Goal: Obtain resource: Download file/media

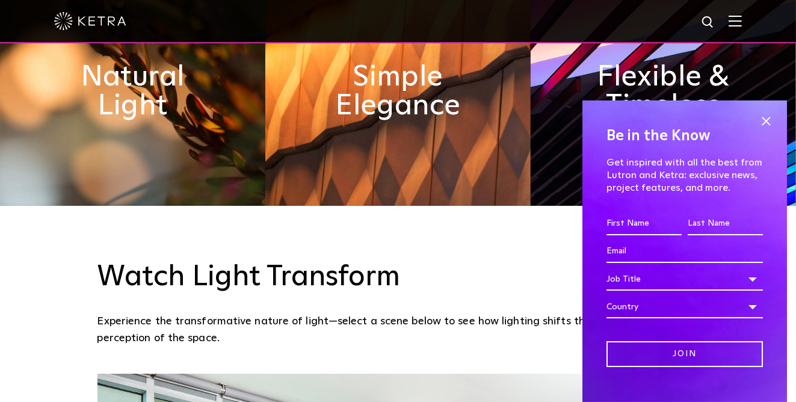
scroll to position [722, 0]
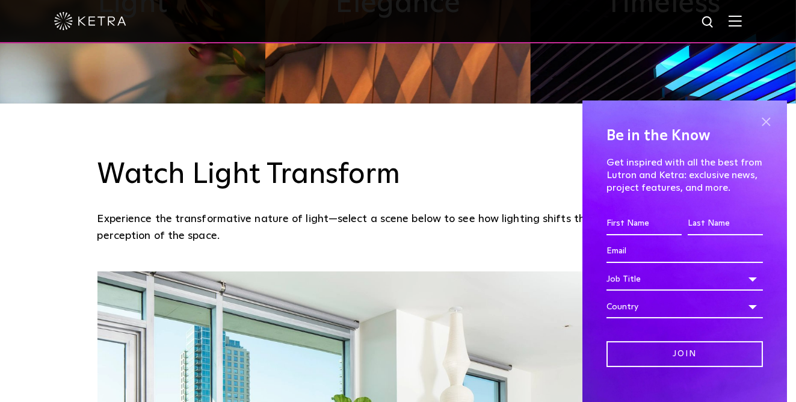
click at [757, 122] on span at bounding box center [766, 122] width 18 height 18
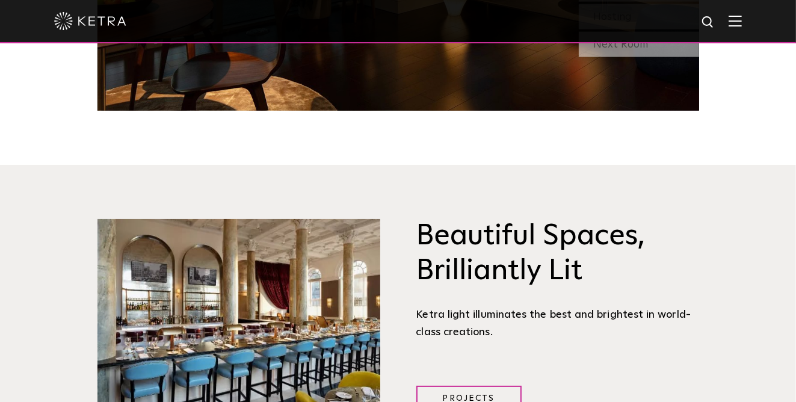
scroll to position [1264, 0]
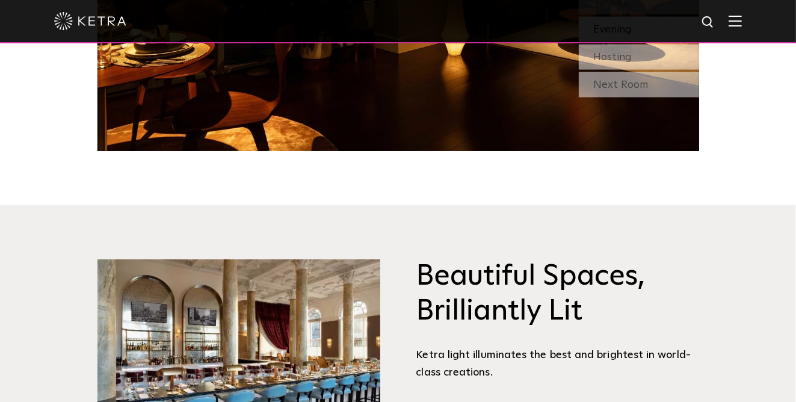
click at [751, 22] on div at bounding box center [398, 21] width 796 height 43
click at [742, 24] on img at bounding box center [735, 20] width 13 height 11
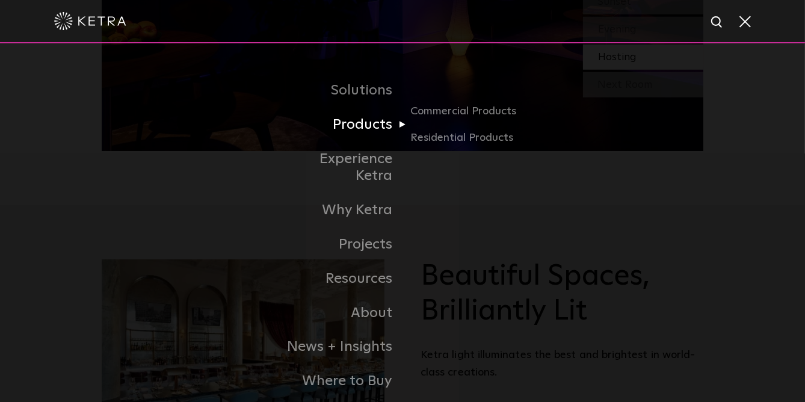
click at [392, 124] on link "Products" at bounding box center [340, 125] width 123 height 34
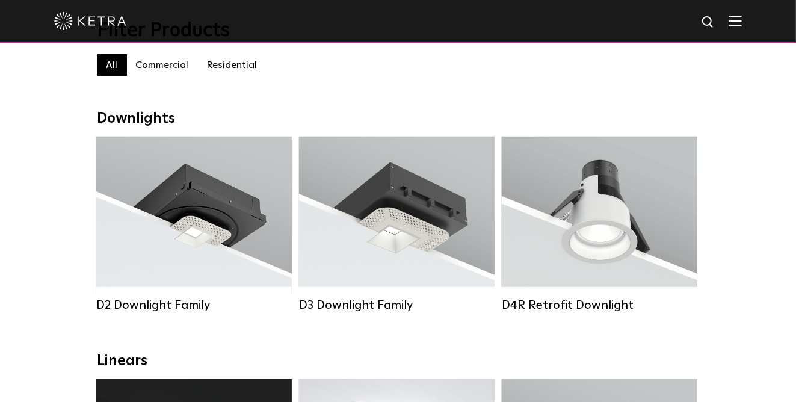
scroll to position [120, 0]
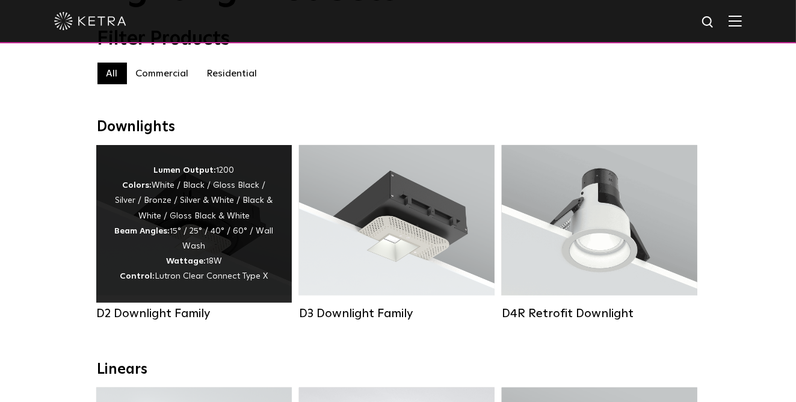
click at [214, 242] on div "Lumen Output: 1200 Colors: White / Black / Gloss Black / Silver / Bronze / Silv…" at bounding box center [194, 224] width 160 height 122
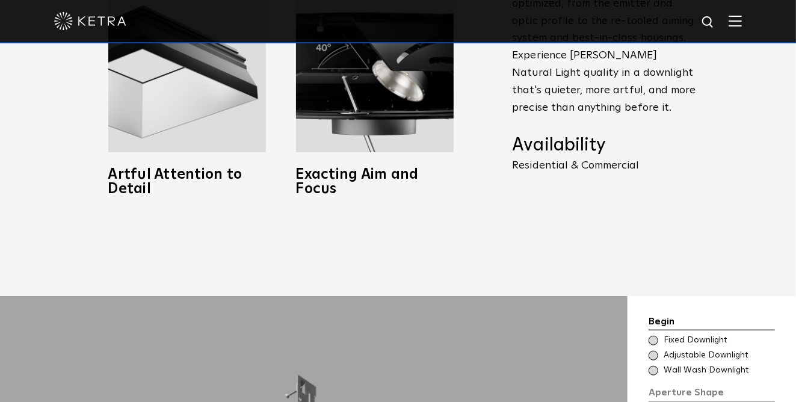
scroll to position [903, 0]
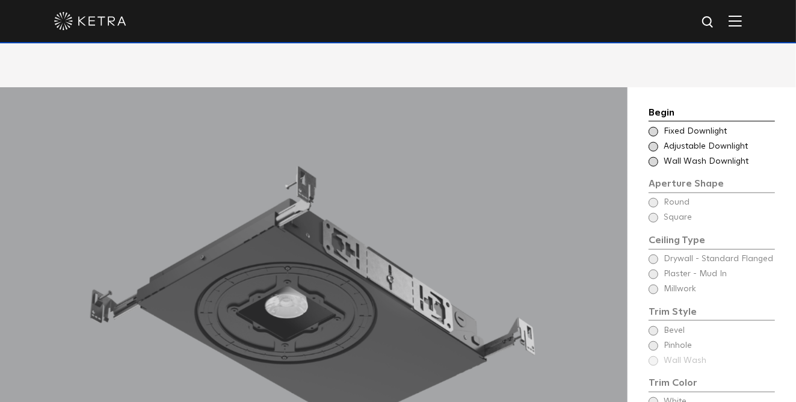
click at [657, 142] on span at bounding box center [654, 147] width 10 height 10
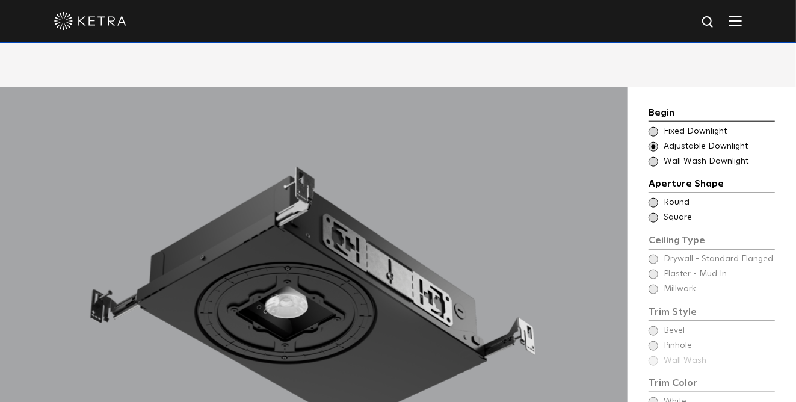
click at [656, 198] on span at bounding box center [654, 203] width 10 height 10
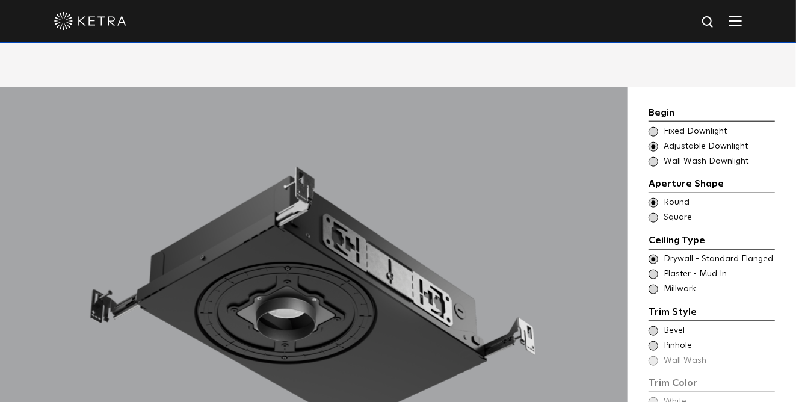
click at [652, 255] on span at bounding box center [654, 260] width 10 height 10
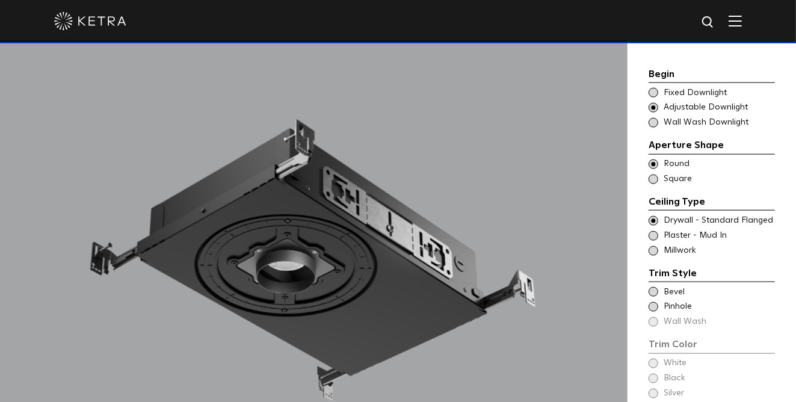
scroll to position [963, 0]
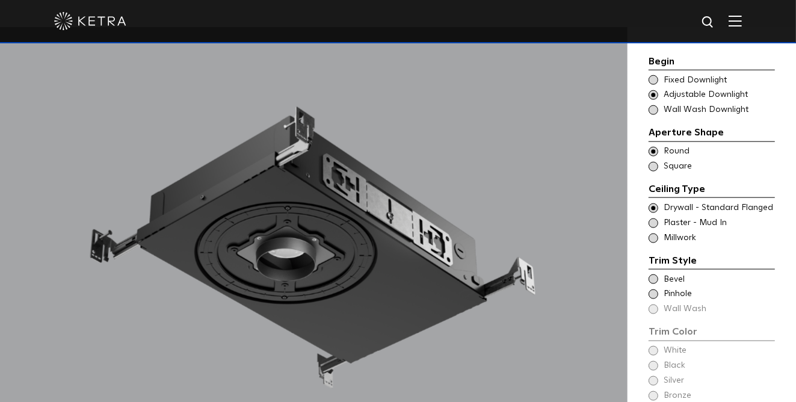
click at [654, 255] on div "Trim Style Trim Color - Round - Flanged Bevel Trim Color - Round - Pinhole - Fl…" at bounding box center [712, 284] width 126 height 63
click at [654, 274] on span at bounding box center [654, 279] width 10 height 10
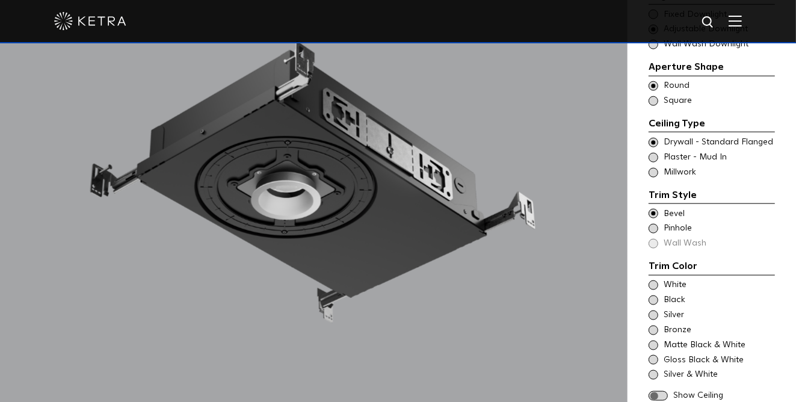
scroll to position [1083, 0]
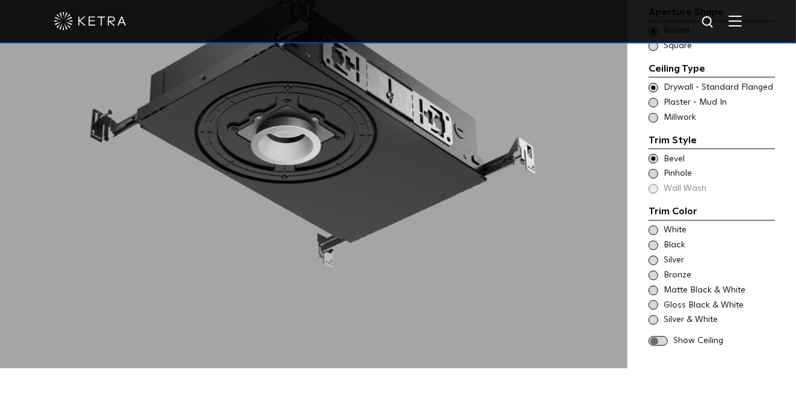
click at [657, 226] on span at bounding box center [654, 231] width 10 height 10
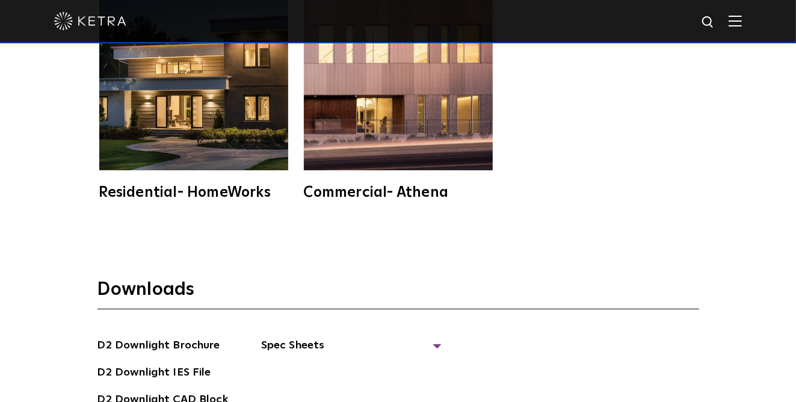
scroll to position [2949, 0]
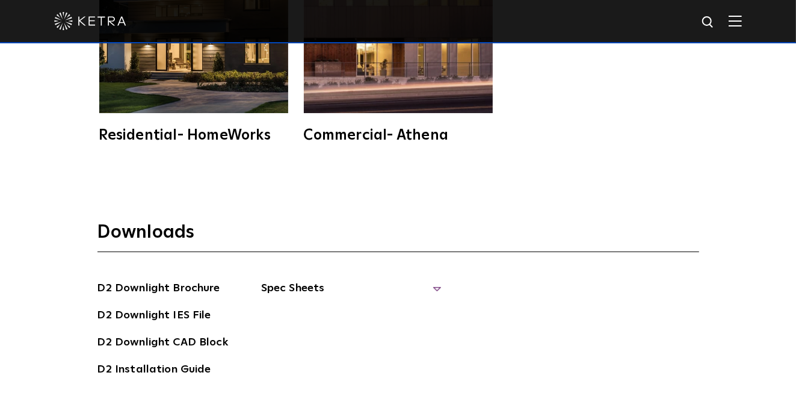
click at [302, 280] on span "Spec Sheets" at bounding box center [351, 293] width 181 height 26
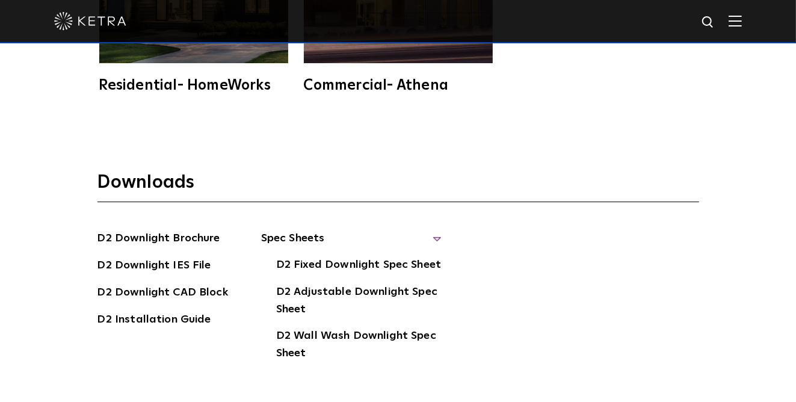
scroll to position [3010, 0]
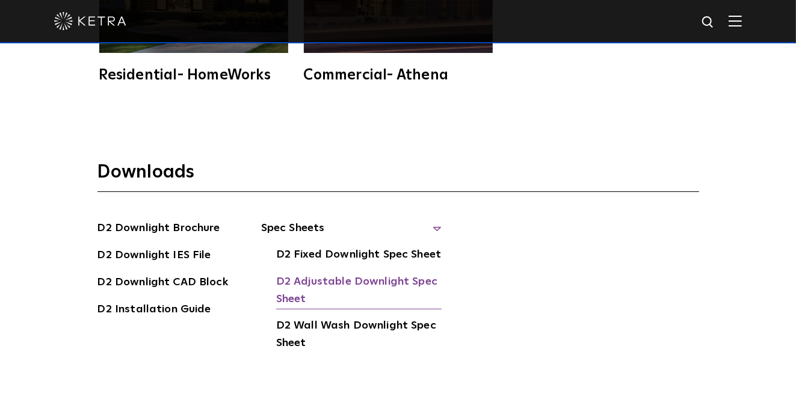
click at [364, 273] on link "D2 Adjustable Downlight Spec Sheet" at bounding box center [359, 291] width 166 height 37
click at [344, 273] on link "D2 Adjustable Downlight Spec Sheet" at bounding box center [359, 291] width 166 height 37
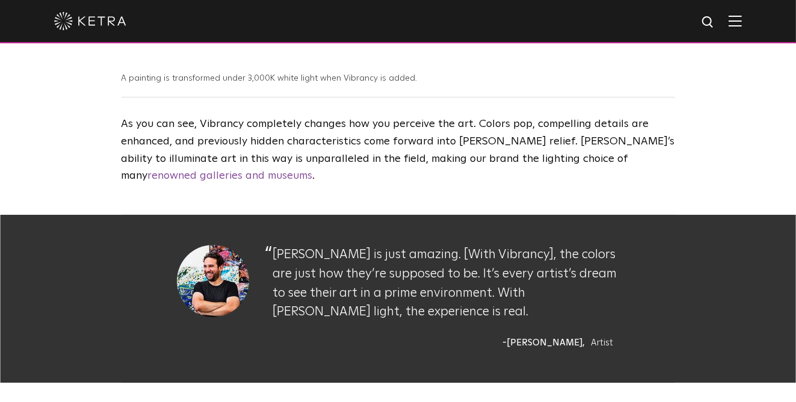
scroll to position [1204, 0]
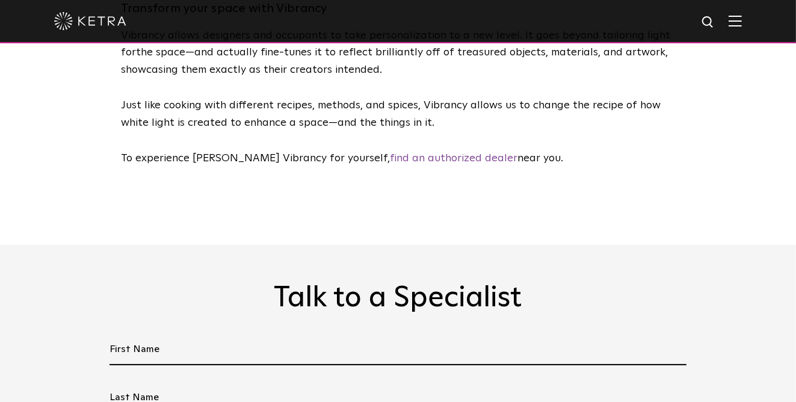
scroll to position [3431, 0]
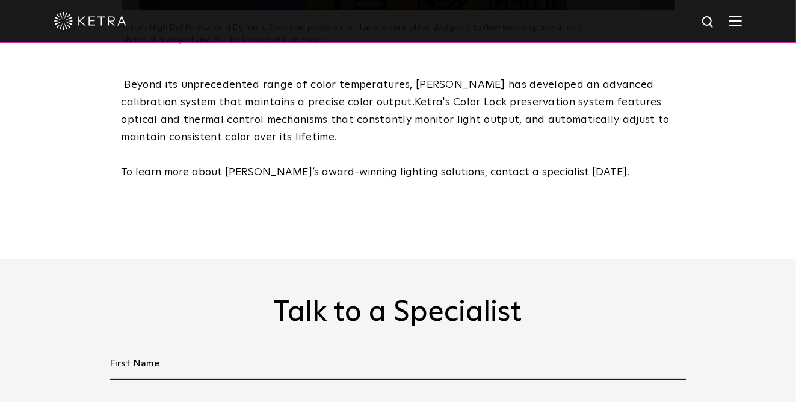
scroll to position [2107, 0]
